Goal: Information Seeking & Learning: Learn about a topic

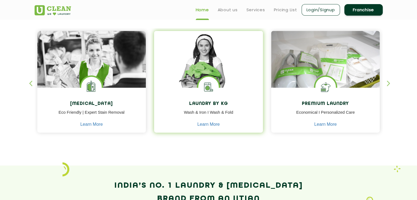
scroll to position [229, 0]
click at [211, 123] on link "Learn More" at bounding box center [208, 124] width 22 height 5
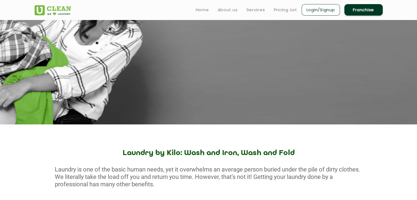
scroll to position [84, 0]
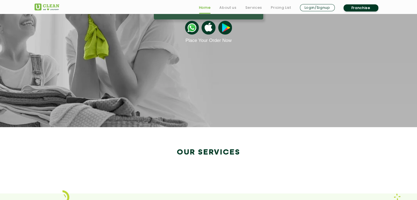
scroll to position [229, 0]
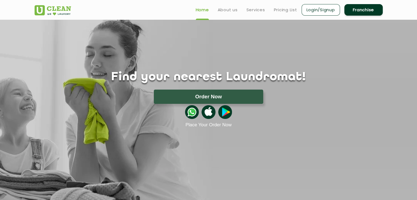
click at [190, 111] on img at bounding box center [192, 112] width 14 height 14
click at [230, 10] on link "About us" at bounding box center [228, 10] width 20 height 7
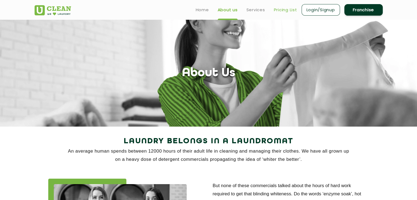
click at [284, 11] on link "Pricing List" at bounding box center [285, 10] width 23 height 7
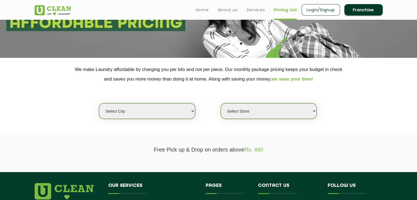
scroll to position [68, 0]
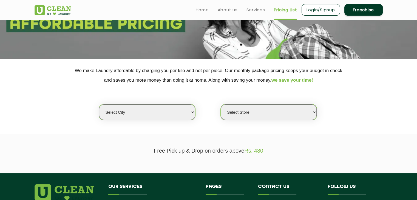
click at [190, 111] on select "Select city [GEOGRAPHIC_DATA] [GEOGRAPHIC_DATA] [GEOGRAPHIC_DATA] [GEOGRAPHIC_D…" at bounding box center [147, 112] width 96 height 16
select select "155"
click at [99, 104] on select "Select city [GEOGRAPHIC_DATA] [GEOGRAPHIC_DATA] [GEOGRAPHIC_DATA] [GEOGRAPHIC_D…" at bounding box center [147, 112] width 96 height 16
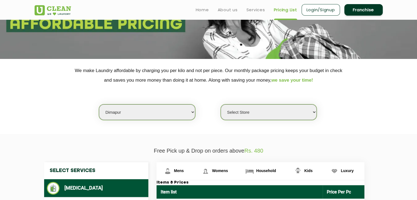
click at [315, 111] on select "Select Store [GEOGRAPHIC_DATA] [GEOGRAPHIC_DATA]" at bounding box center [269, 112] width 96 height 16
